Goal: Information Seeking & Learning: Learn about a topic

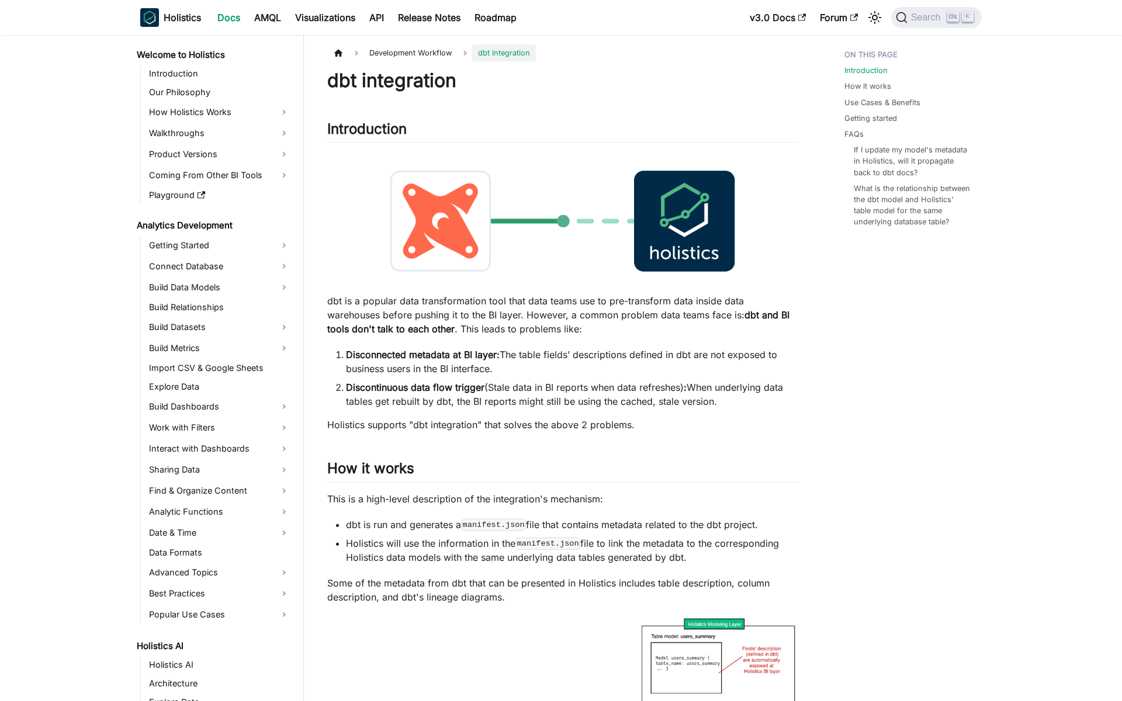
scroll to position [561, 0]
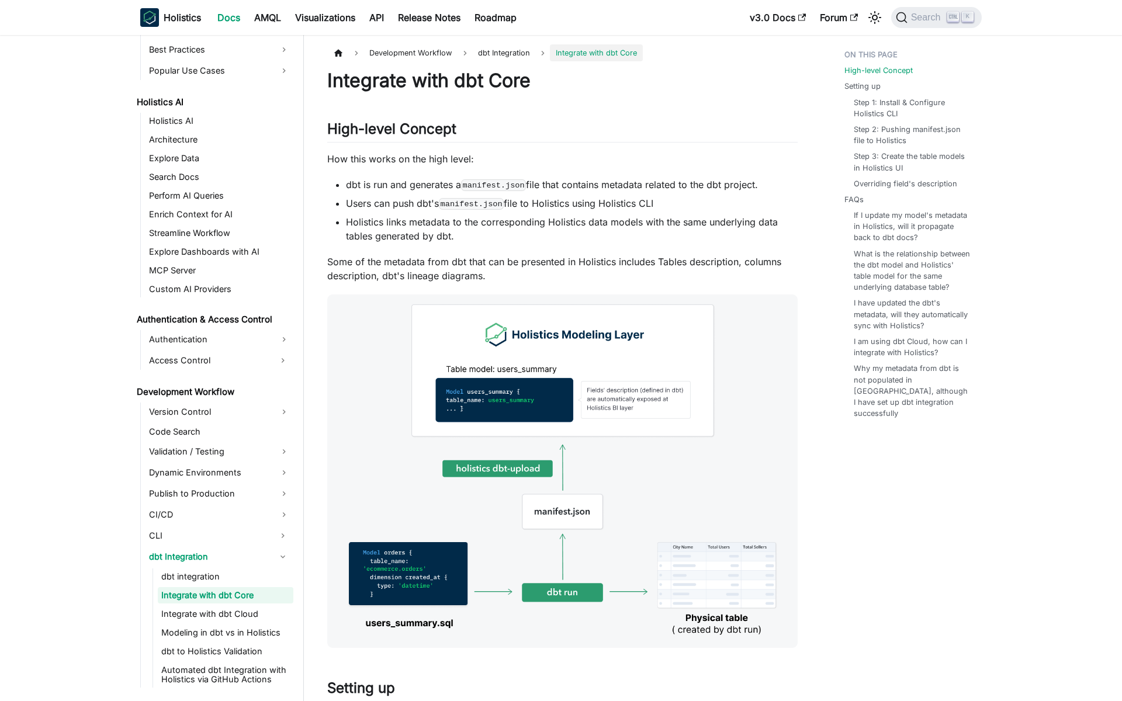
scroll to position [580, 0]
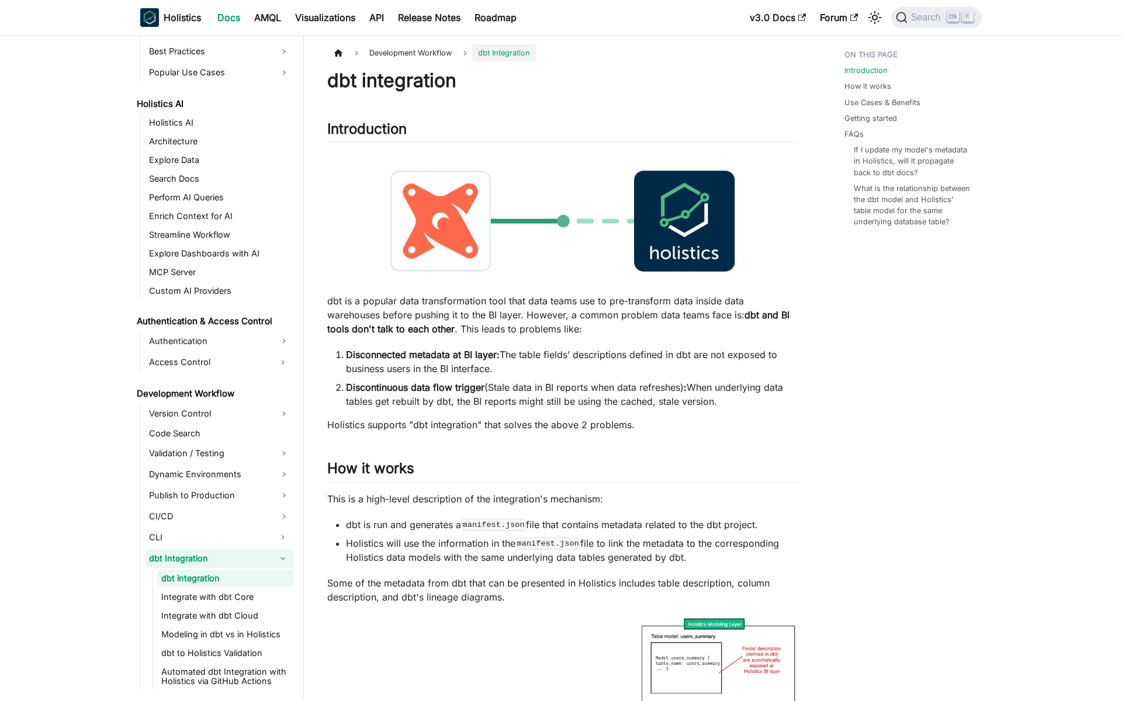
scroll to position [561, 0]
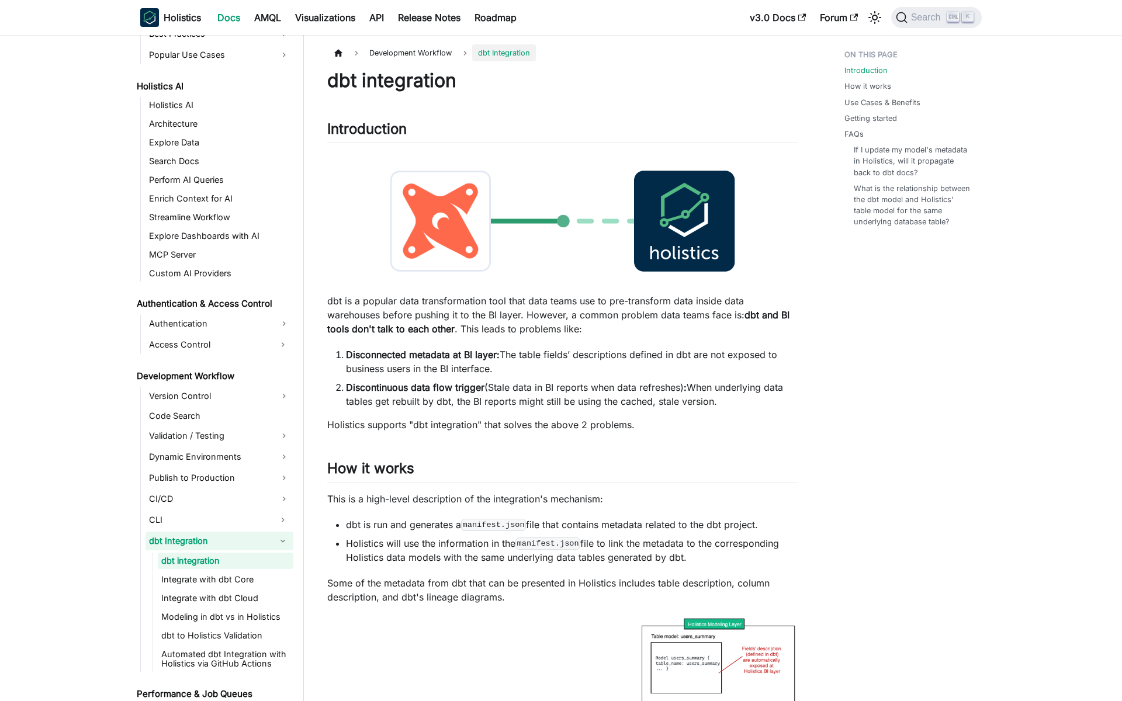
scroll to position [561, 0]
